Goal: Task Accomplishment & Management: Use online tool/utility

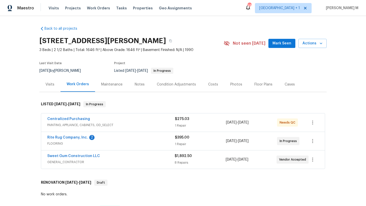
click at [152, 137] on div "Rite Rug Company, Inc. 2" at bounding box center [111, 138] width 128 height 6
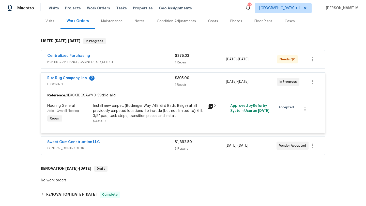
scroll to position [63, 0]
click at [157, 142] on div "Sweet Gum Construction LLC" at bounding box center [110, 143] width 127 height 6
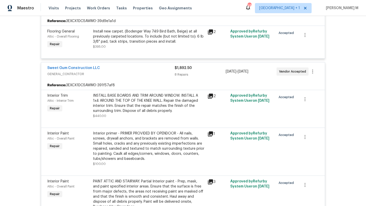
scroll to position [134, 0]
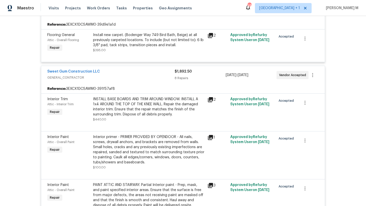
click at [161, 77] on span "GENERAL_CONTRACTOR" at bounding box center [110, 77] width 127 height 5
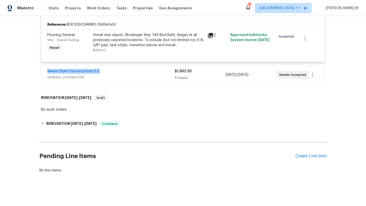
copy link "Sweet Gum Construction LLC"
drag, startPoint x: 40, startPoint y: 72, endPoint x: 105, endPoint y: 72, distance: 64.8
click at [105, 72] on div "Sweet Gum Construction LLC GENERAL_CONTRACTOR $1,892.50 8 Repairs [DATE] - [DAT…" at bounding box center [183, 75] width 284 height 18
copy span "[DATE] - [DATE]"
drag, startPoint x: 224, startPoint y: 76, endPoint x: 261, endPoint y: 74, distance: 36.6
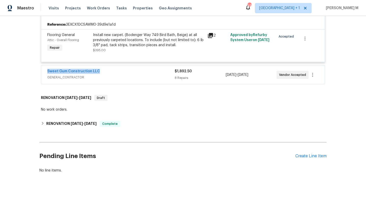
click at [248, 74] on span "[DATE] - [DATE]" at bounding box center [237, 74] width 23 height 5
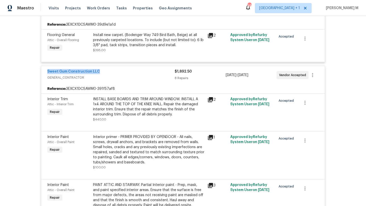
copy span "[DATE] - [DATE]"
click at [226, 79] on div "[DATE] - [DATE]" at bounding box center [251, 75] width 51 height 12
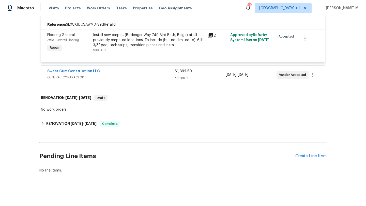
copy div "[DATE] - [DATE]"
drag, startPoint x: 223, startPoint y: 75, endPoint x: 260, endPoint y: 75, distance: 36.1
click at [260, 75] on div "Sweet Gum Construction LLC GENERAL_CONTRACTOR $1,892.50 8 Repairs [DATE] - [DAT…" at bounding box center [176, 75] width 259 height 12
